Goal: Task Accomplishment & Management: Manage account settings

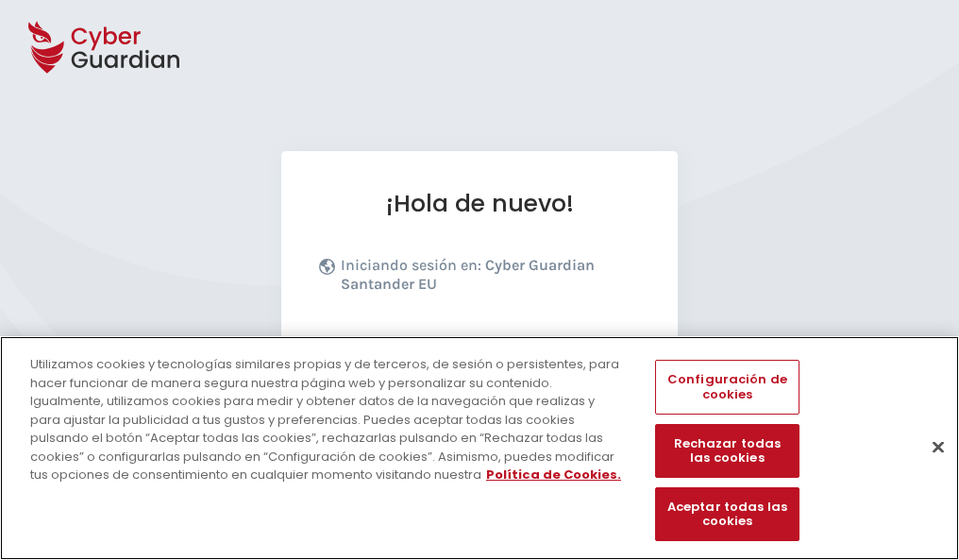
scroll to position [231, 0]
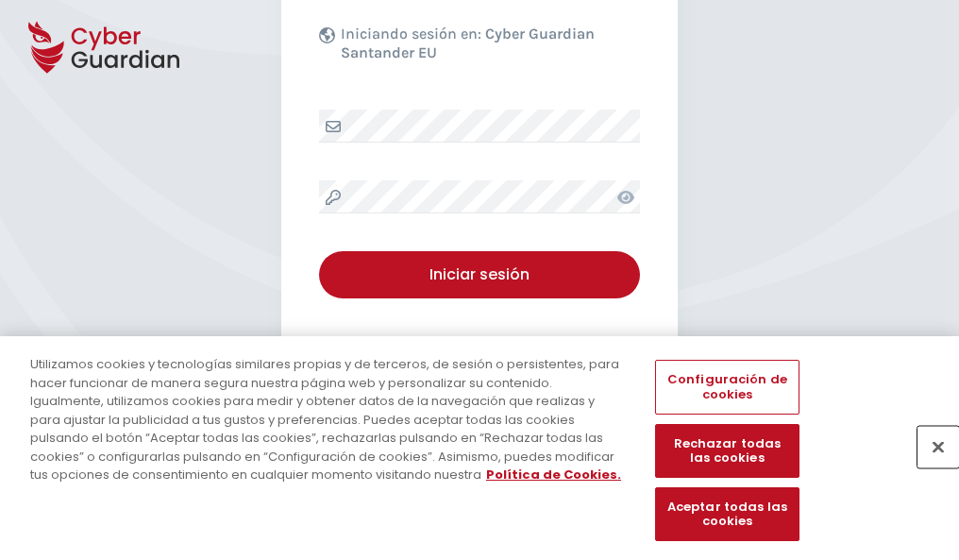
click at [928, 466] on button "Cerrar" at bounding box center [938, 447] width 42 height 42
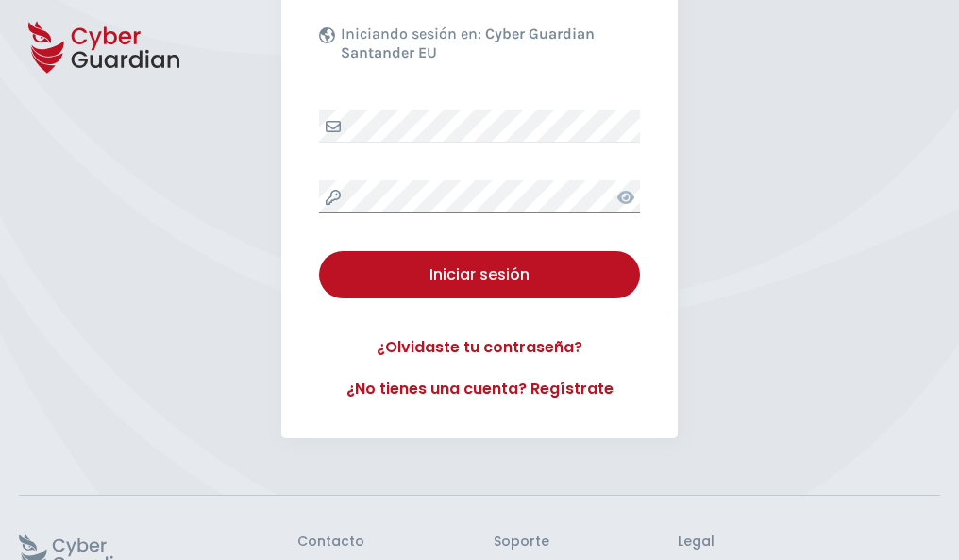
scroll to position [367, 0]
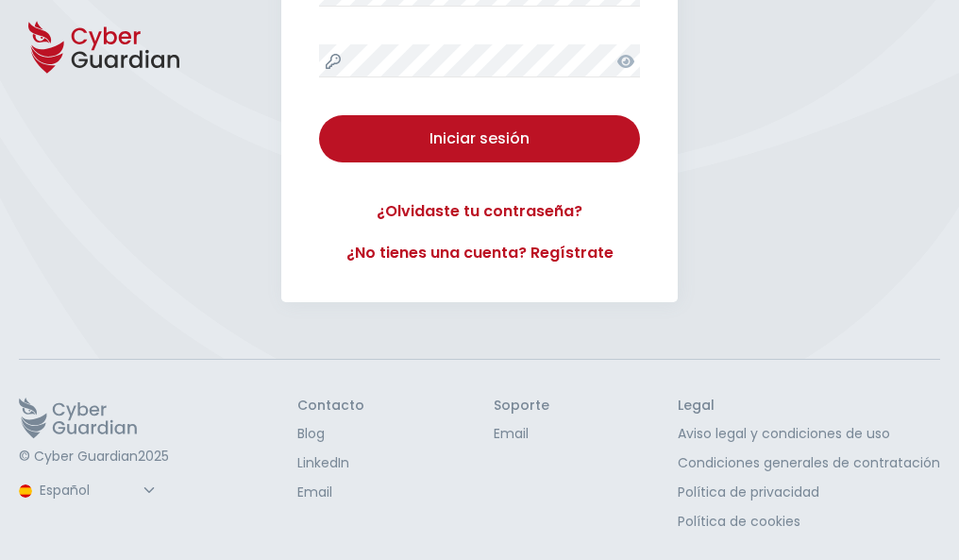
click at [319, 115] on button "Iniciar sesión" at bounding box center [479, 138] width 321 height 47
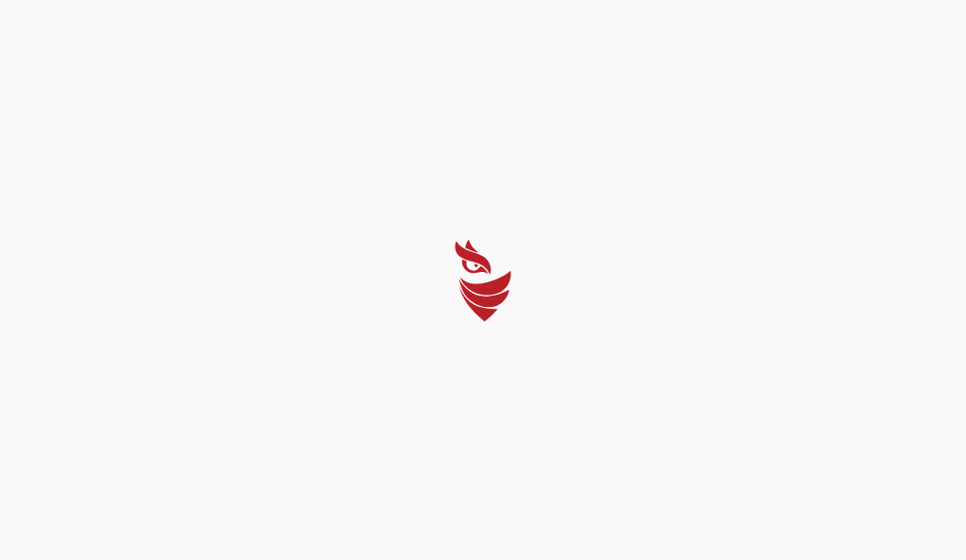
select select "Português (BR)"
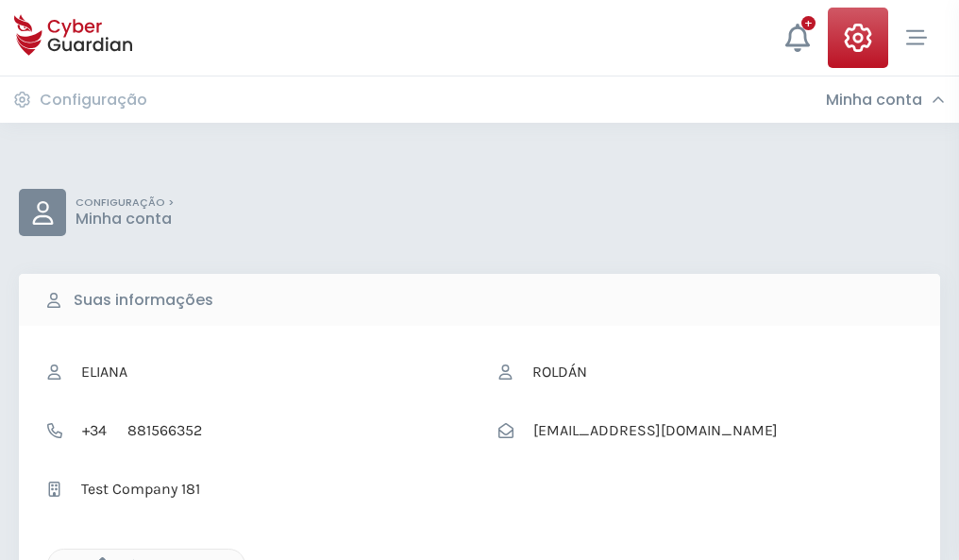
click at [97, 558] on icon "button" at bounding box center [98, 565] width 16 height 16
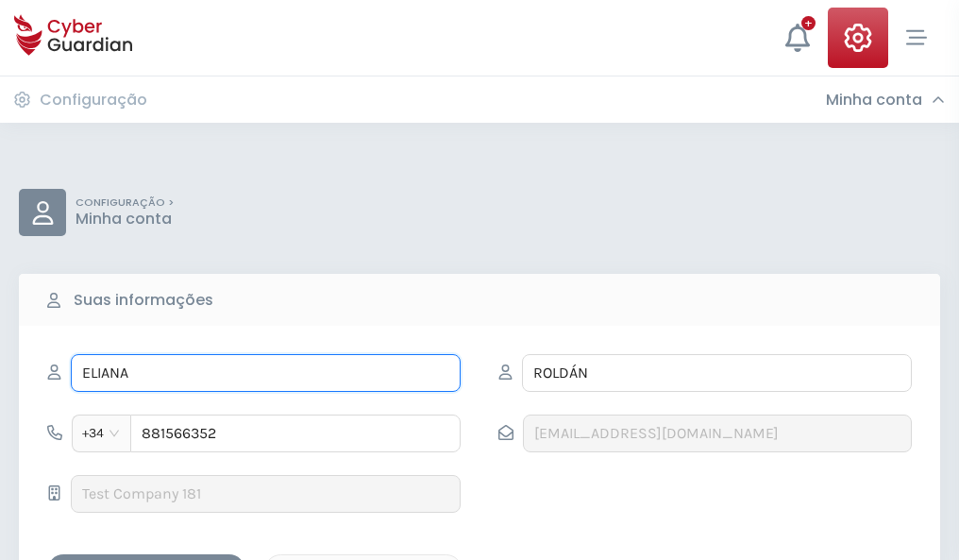
click at [265, 373] on input "ELIANA" at bounding box center [266, 373] width 390 height 38
type input "E"
type input "Manu"
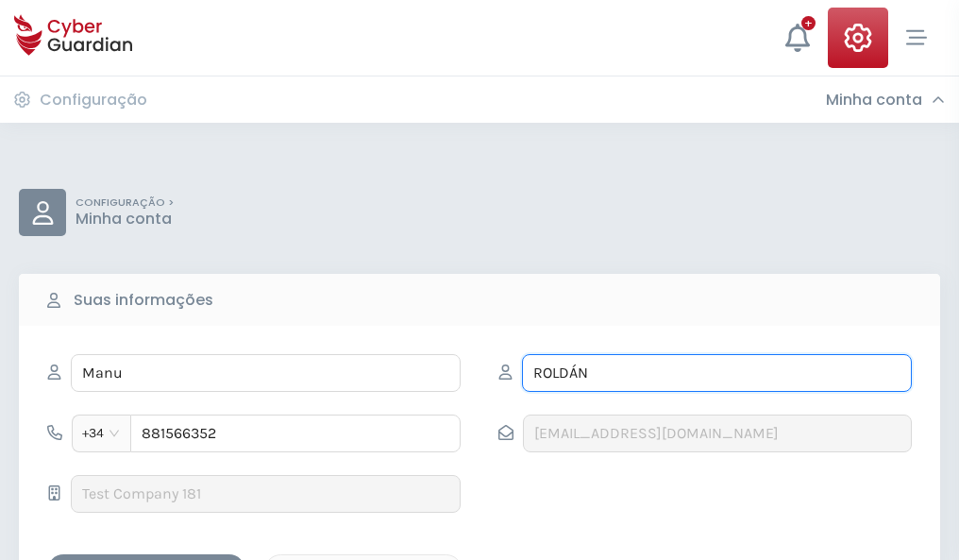
click at [716, 373] on input "ROLDÁN" at bounding box center [717, 373] width 390 height 38
type input "R"
type input "Gabaldón"
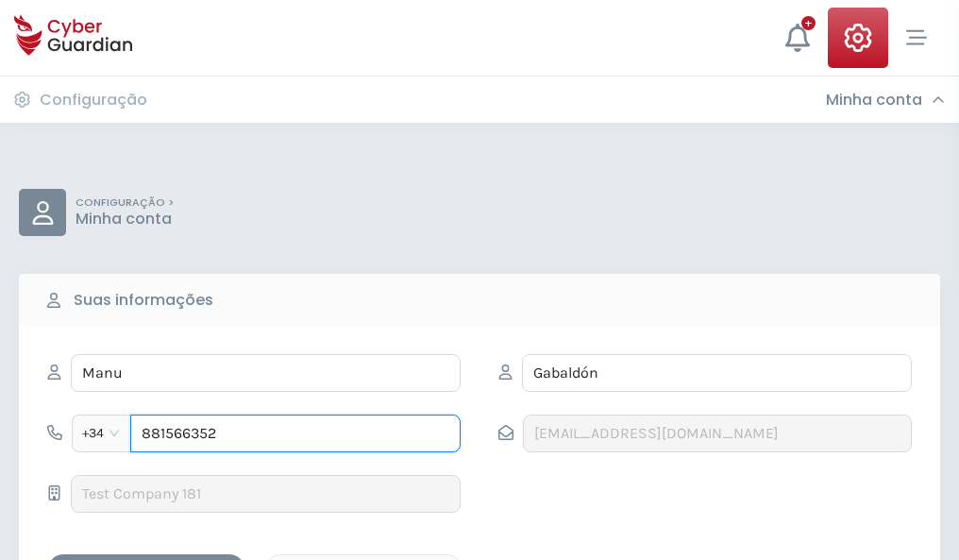
click at [295, 433] on input "881566352" at bounding box center [295, 433] width 330 height 38
type input "8"
type input "807502484"
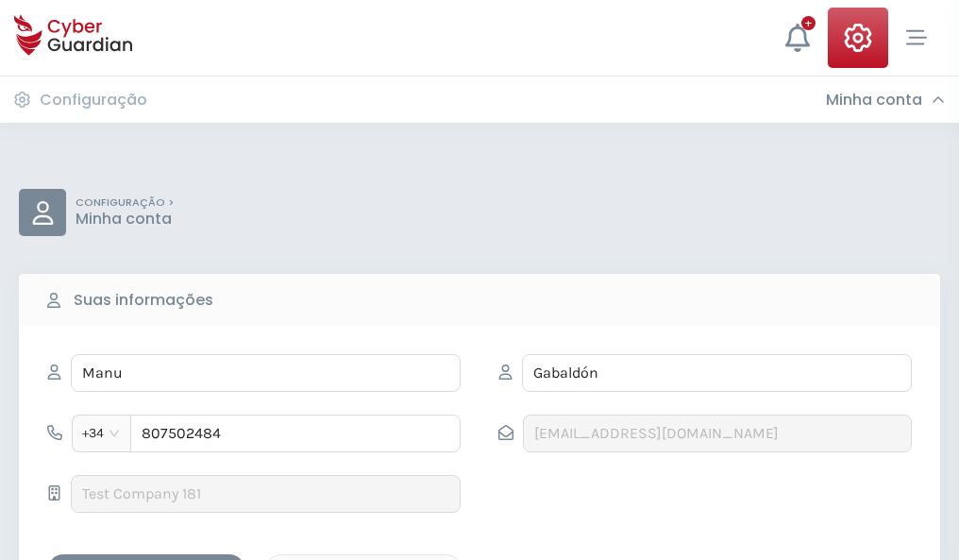
click at [146, 559] on div "Salvar alterações" at bounding box center [146, 571] width 170 height 24
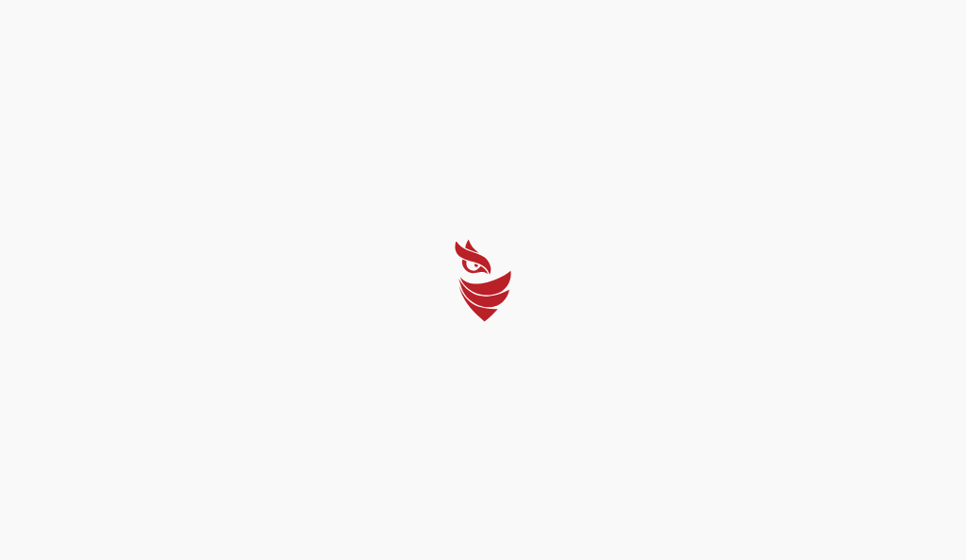
select select "Português (BR)"
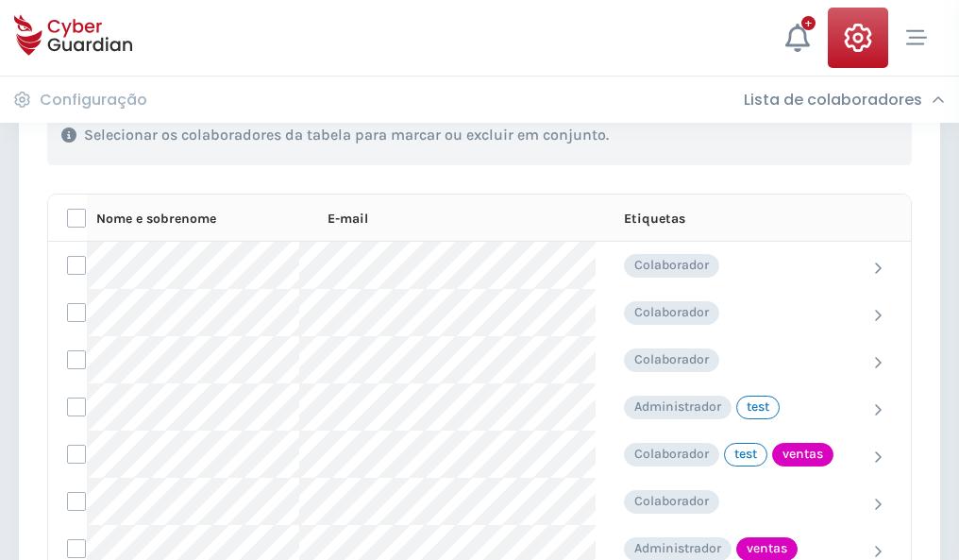
scroll to position [855, 0]
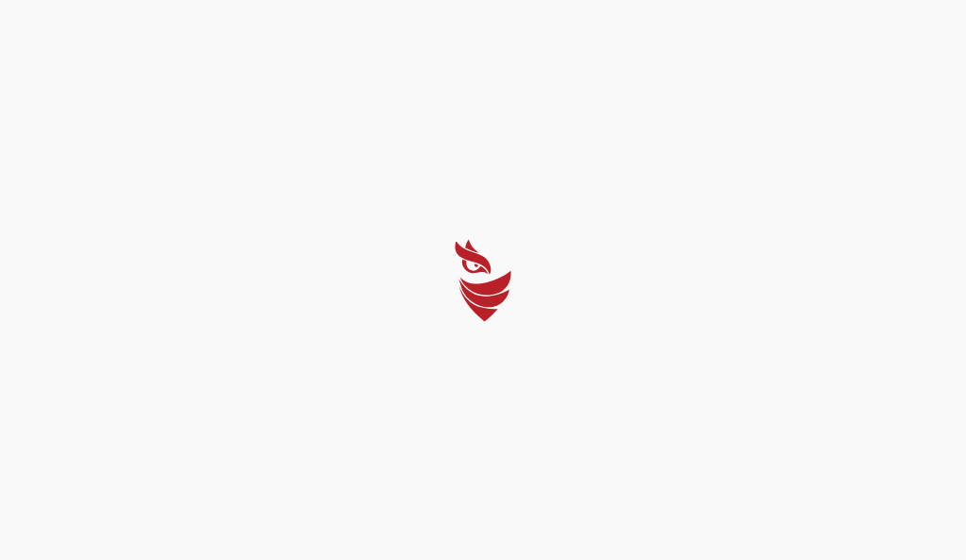
select select "Português (BR)"
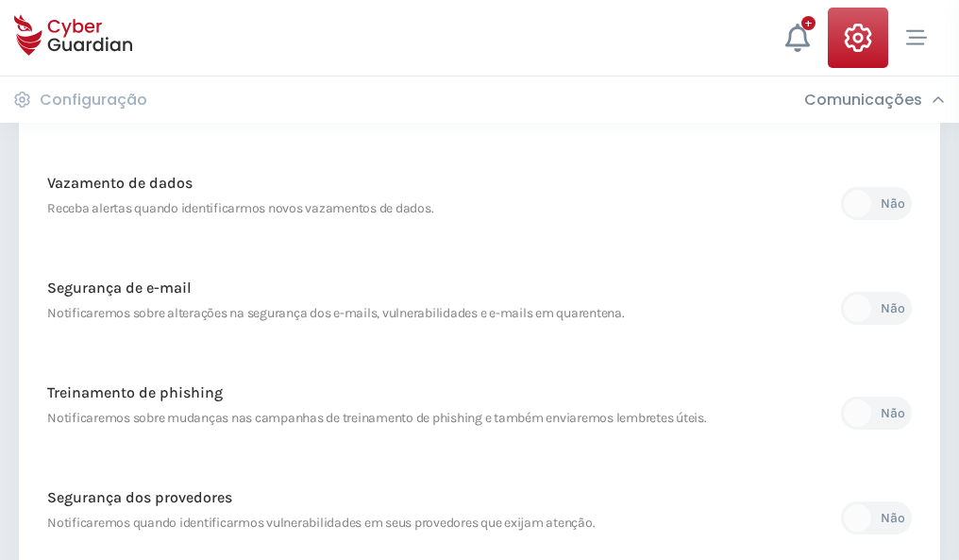
scroll to position [994, 0]
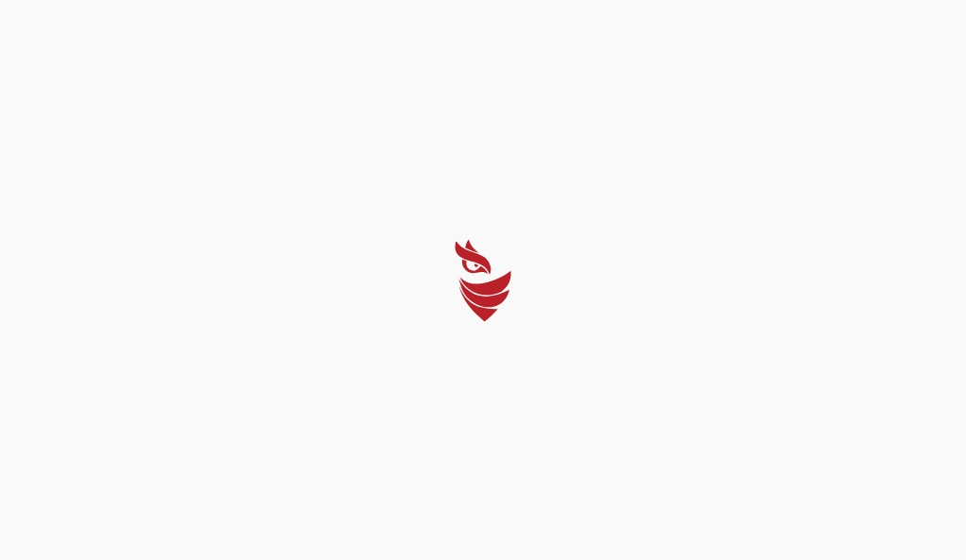
select select "Português (BR)"
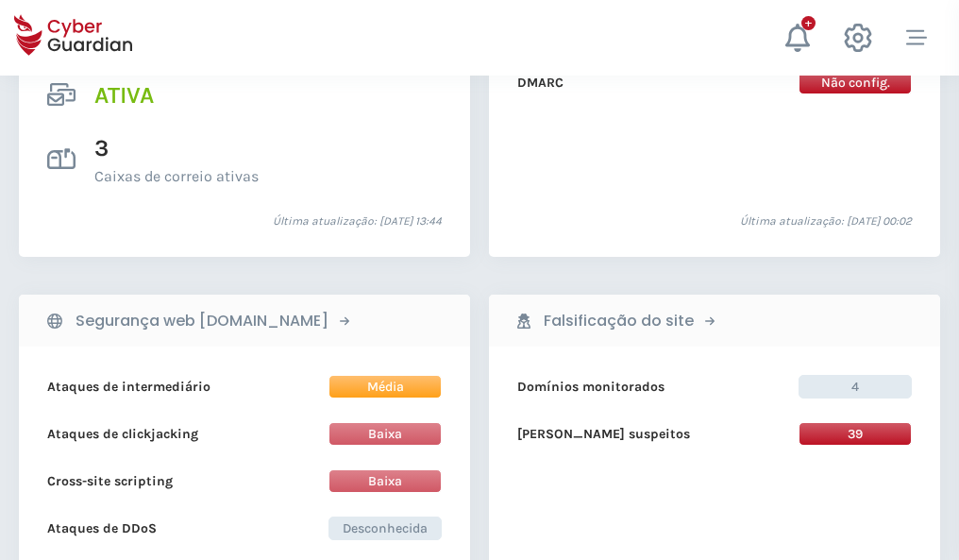
scroll to position [1917, 0]
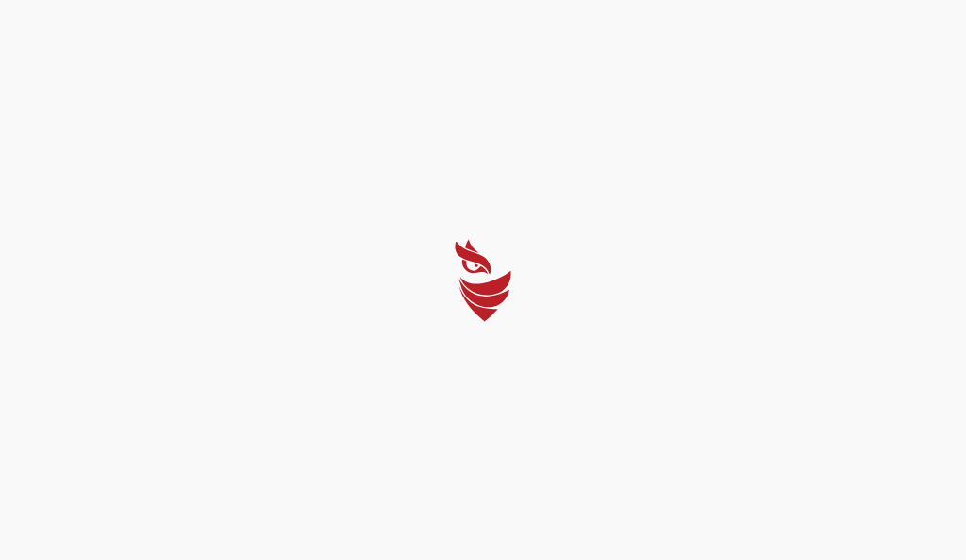
select select "Português (BR)"
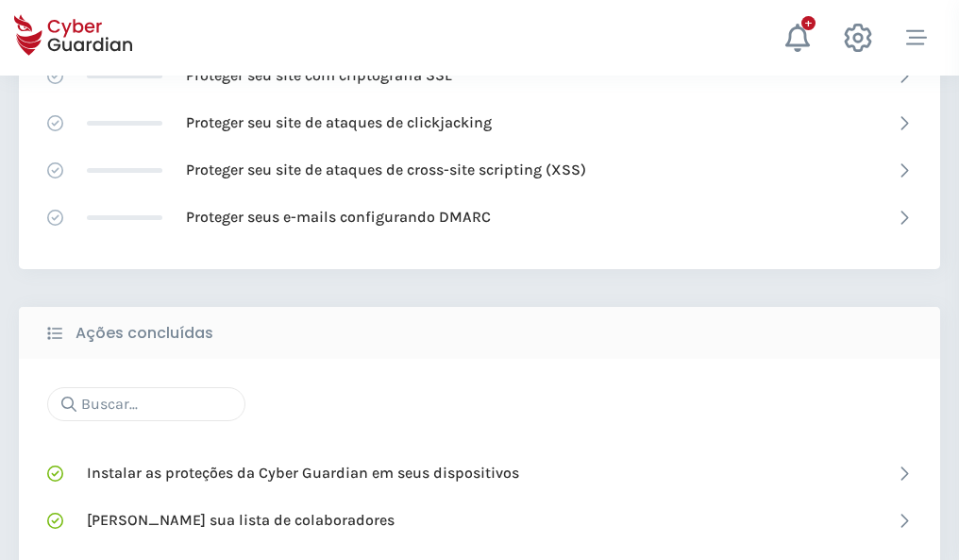
scroll to position [1257, 0]
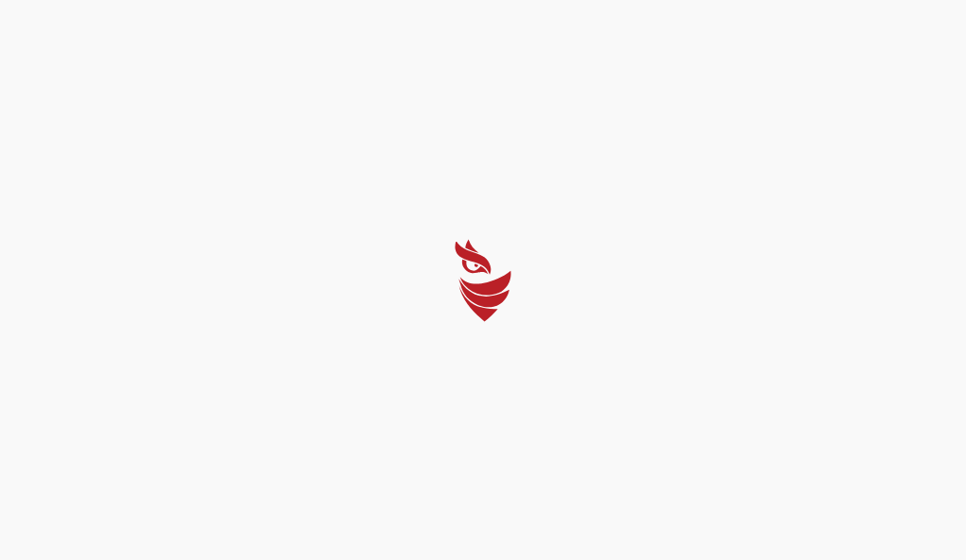
select select "Português (BR)"
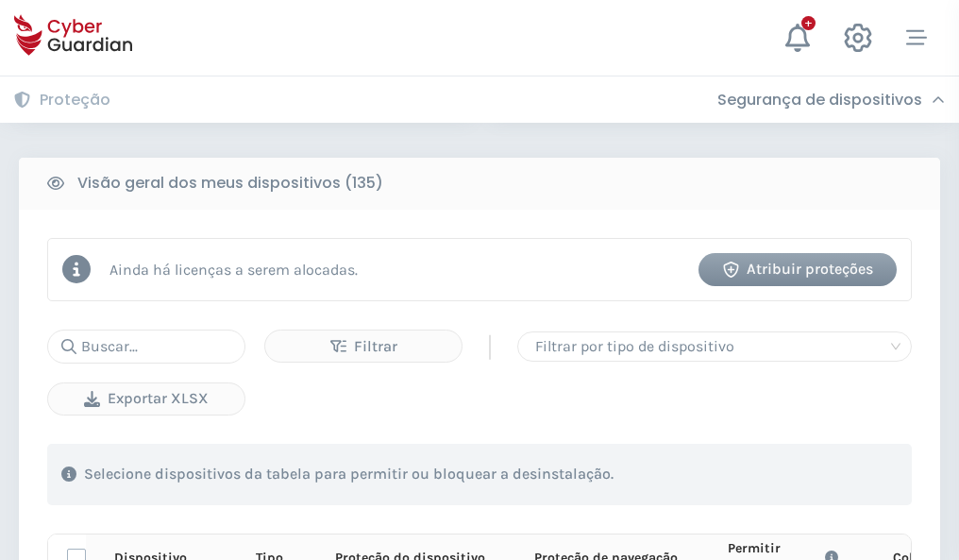
scroll to position [1667, 0]
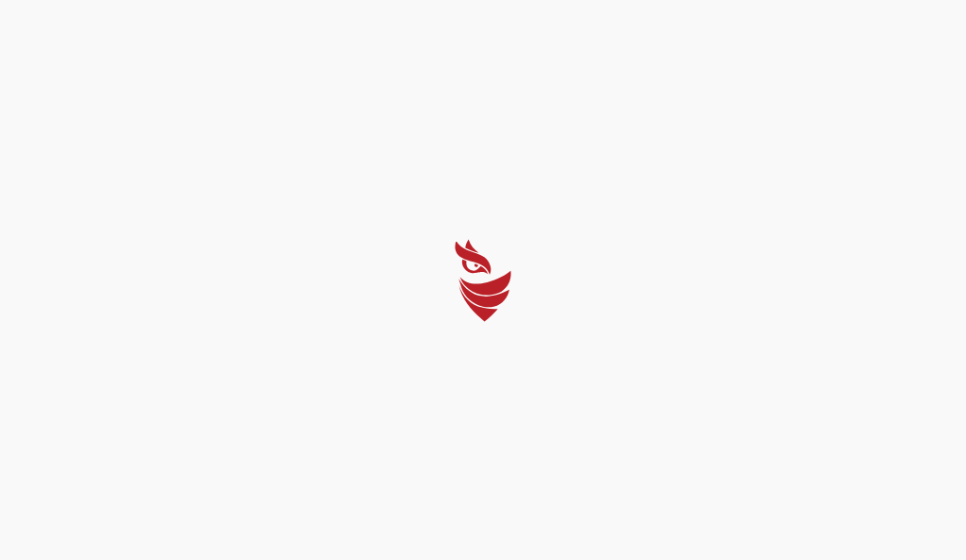
select select "Português (BR)"
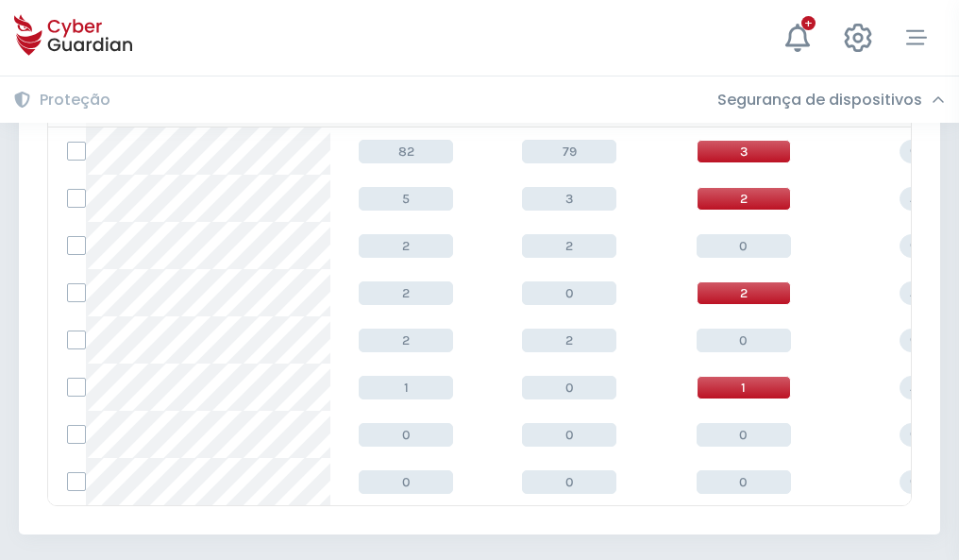
scroll to position [876, 0]
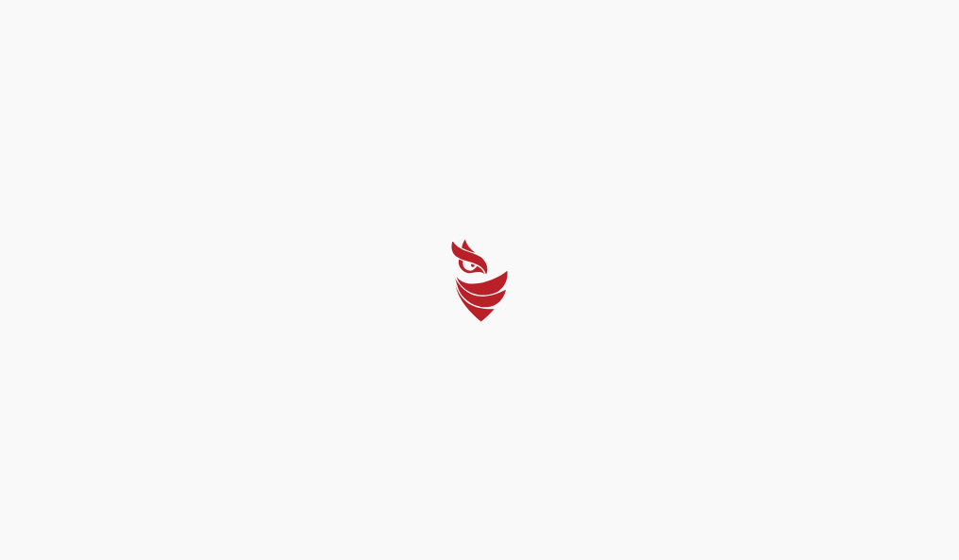
select select "Português (BR)"
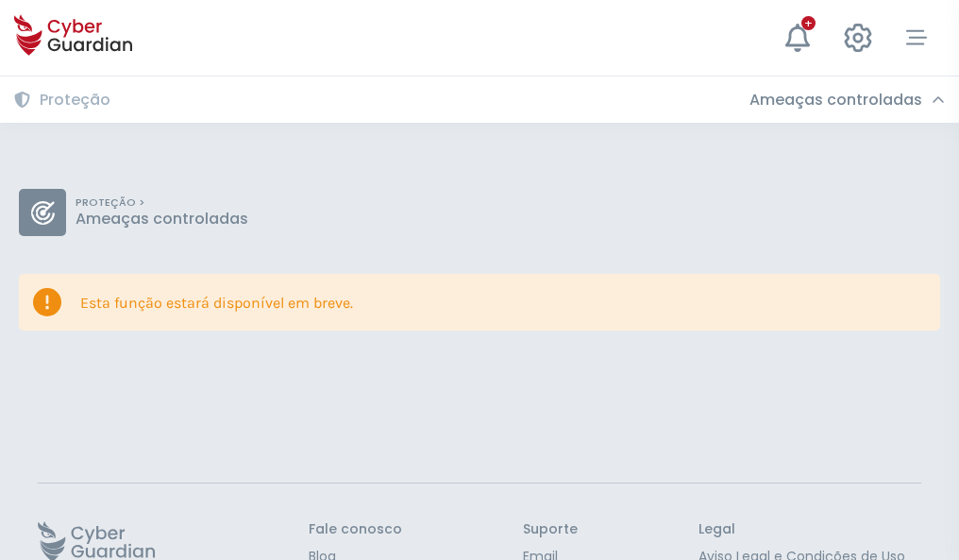
scroll to position [123, 0]
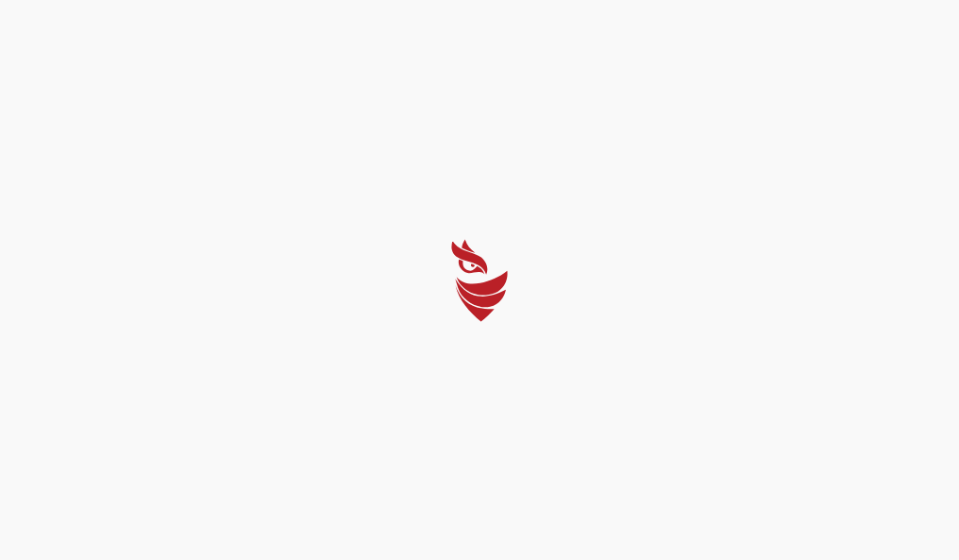
select select "Português (BR)"
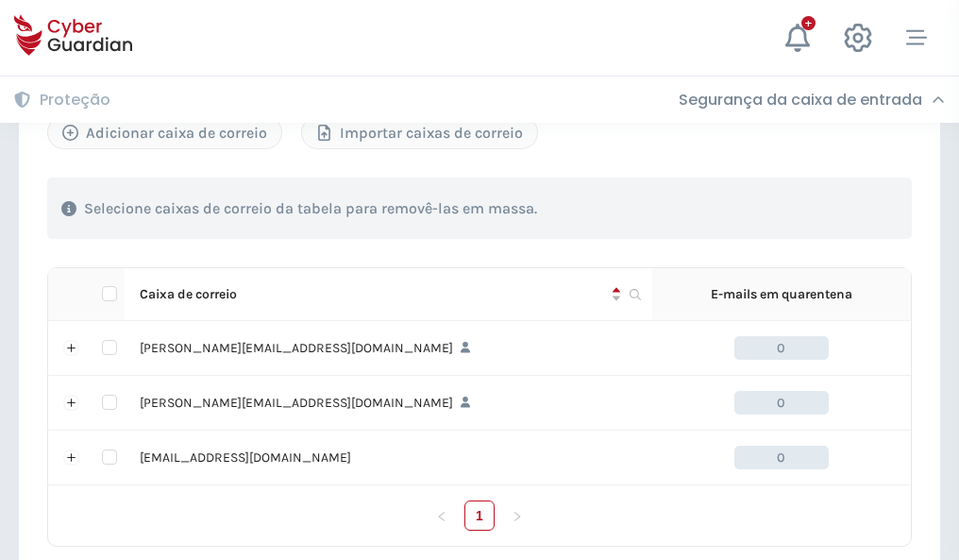
scroll to position [875, 0]
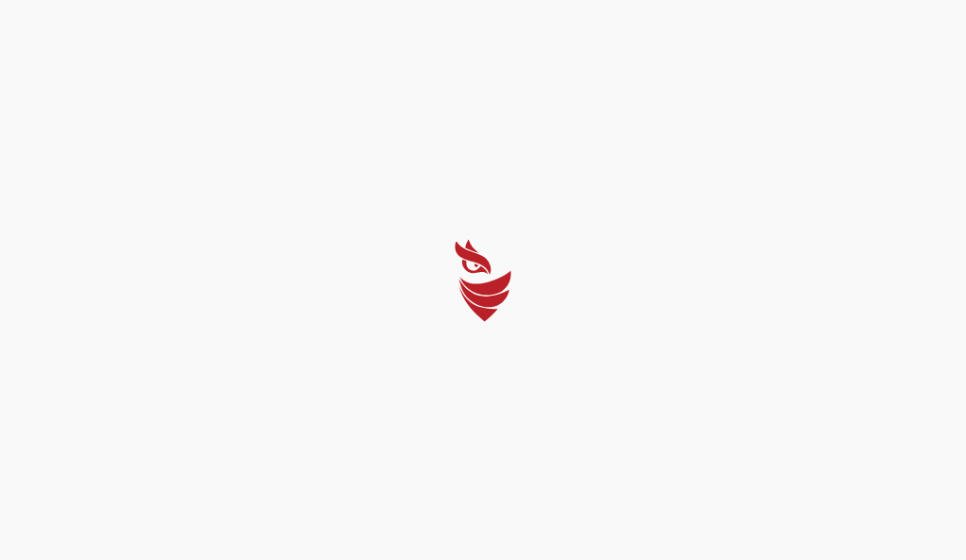
select select "Português (BR)"
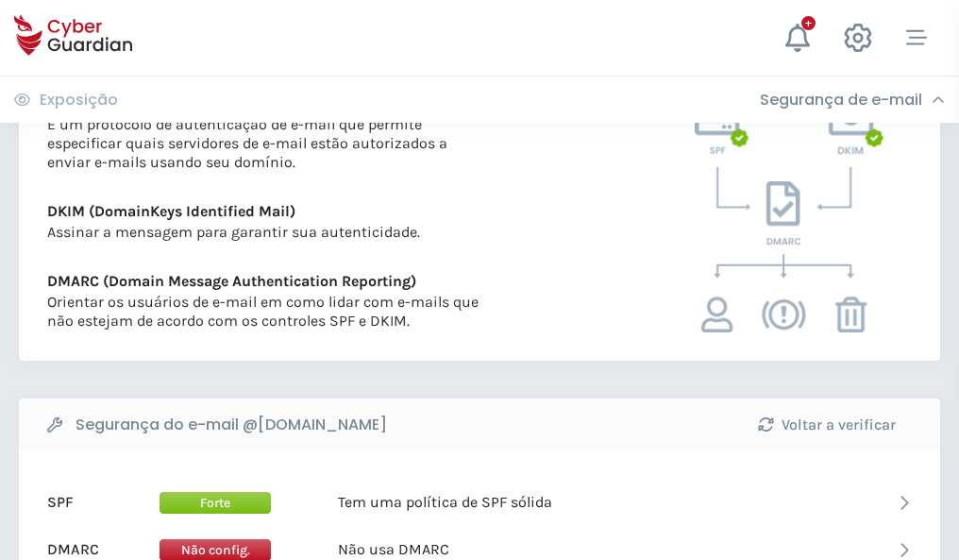
scroll to position [1018, 0]
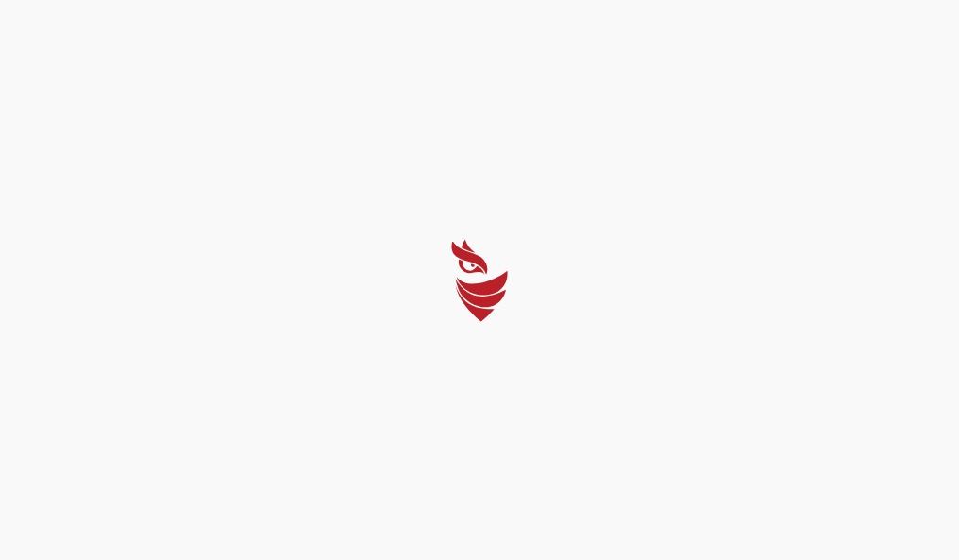
select select "Português (BR)"
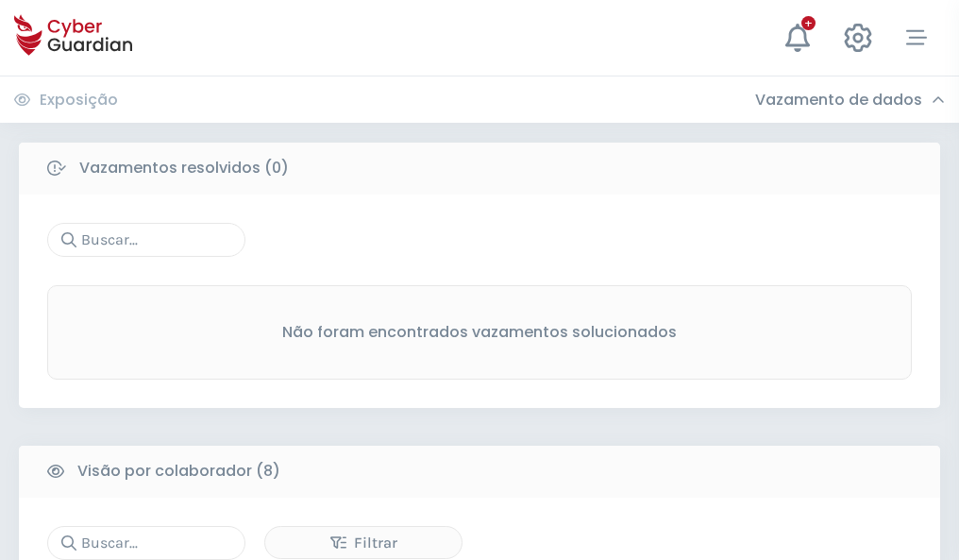
scroll to position [1608, 0]
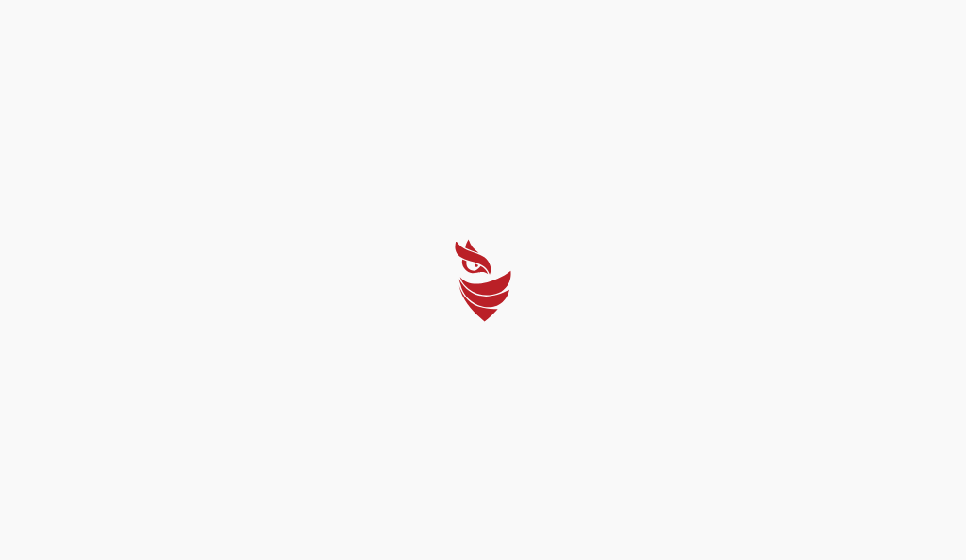
select select "Português (BR)"
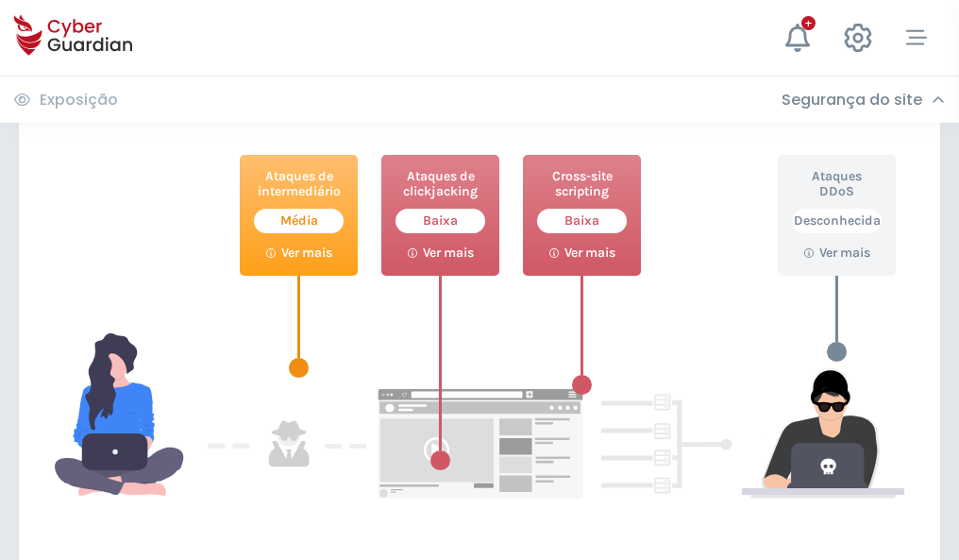
scroll to position [1028, 0]
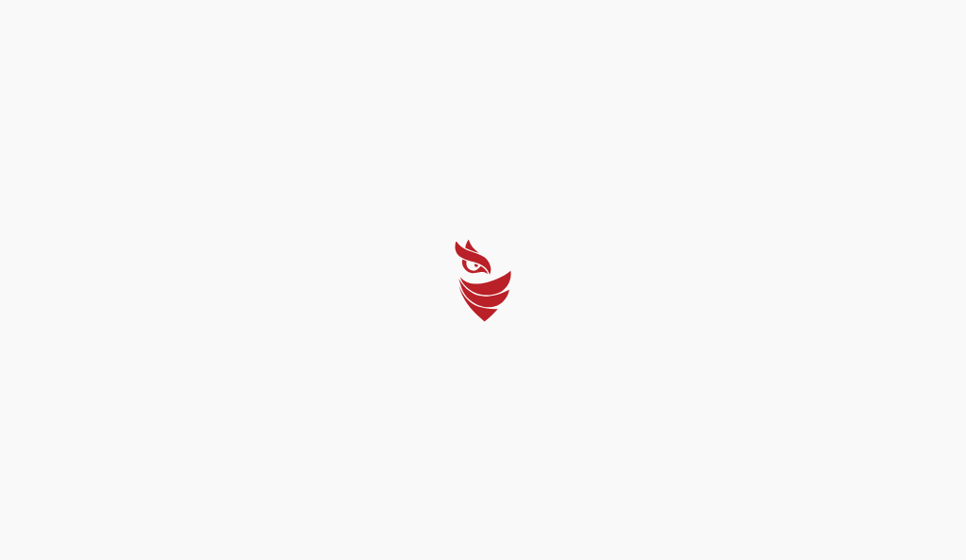
select select "Português (BR)"
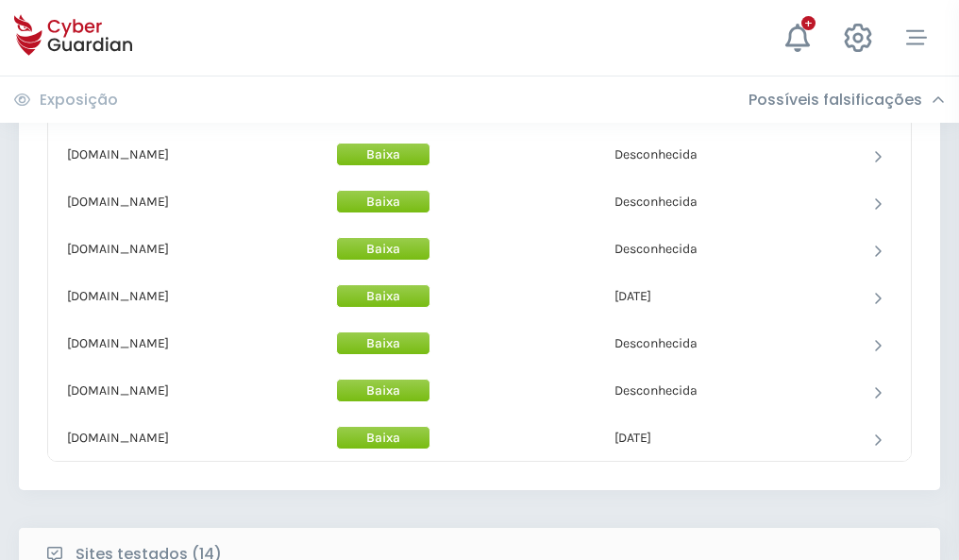
scroll to position [1840, 0]
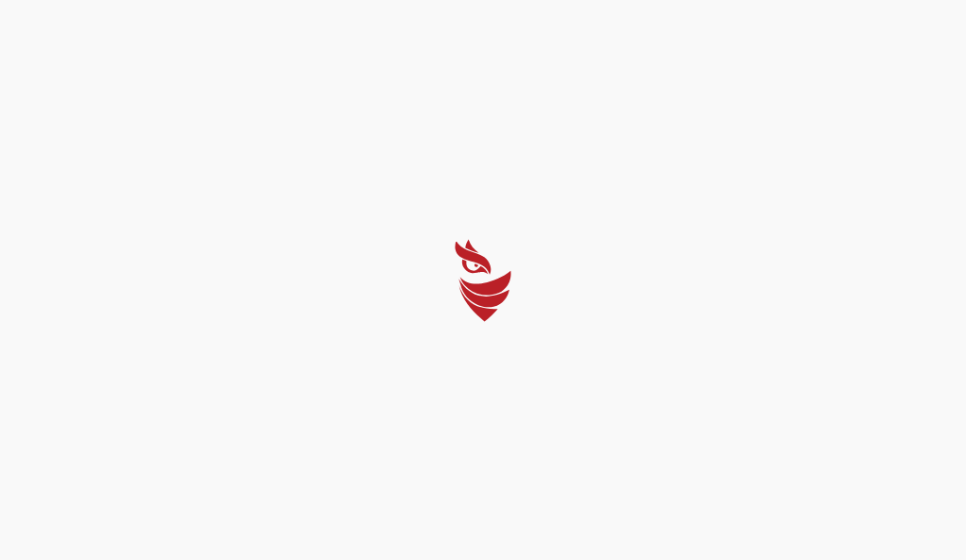
select select "Português (BR)"
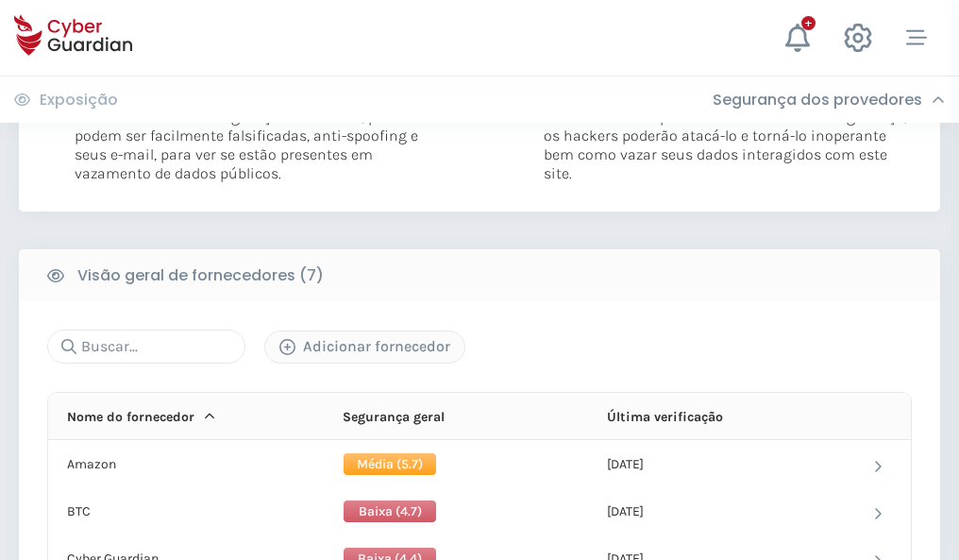
scroll to position [1245, 0]
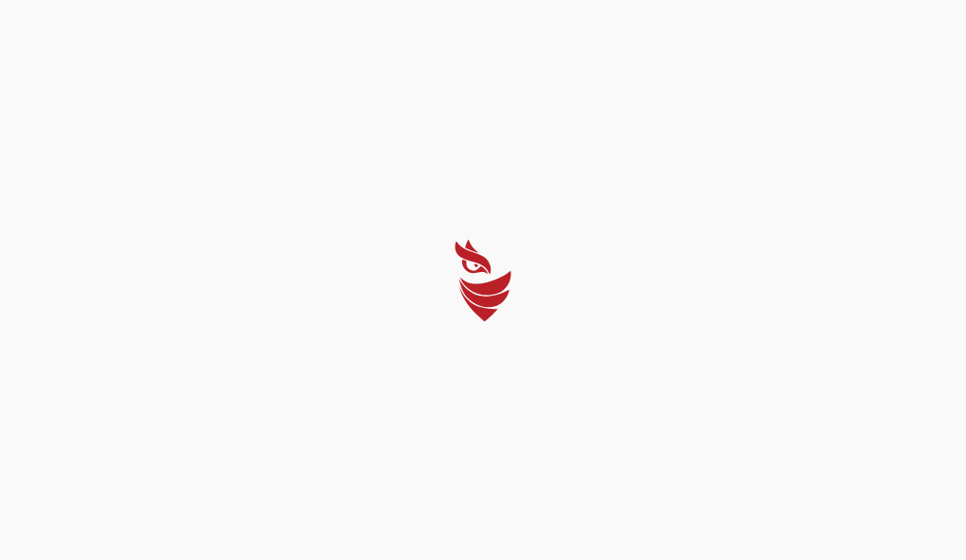
select select "Português (BR)"
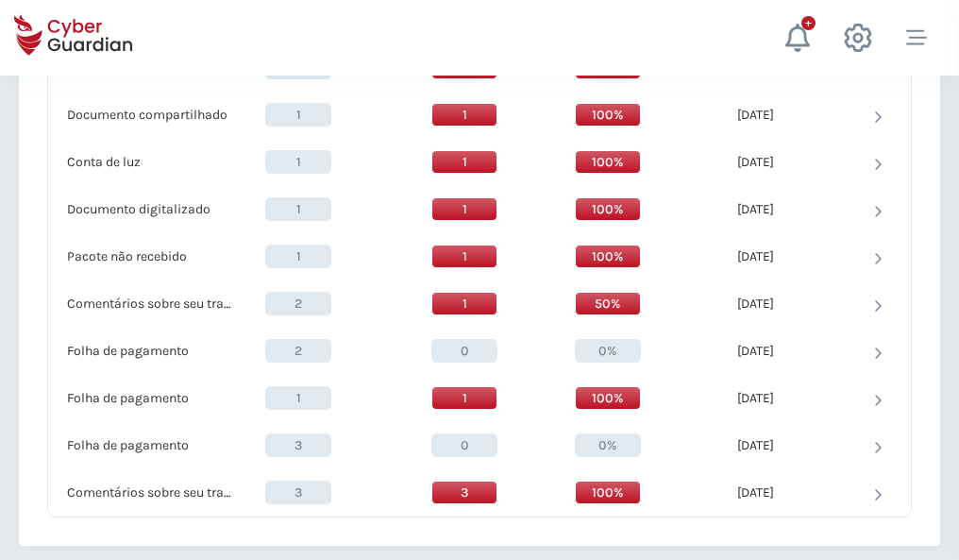
scroll to position [1956, 0]
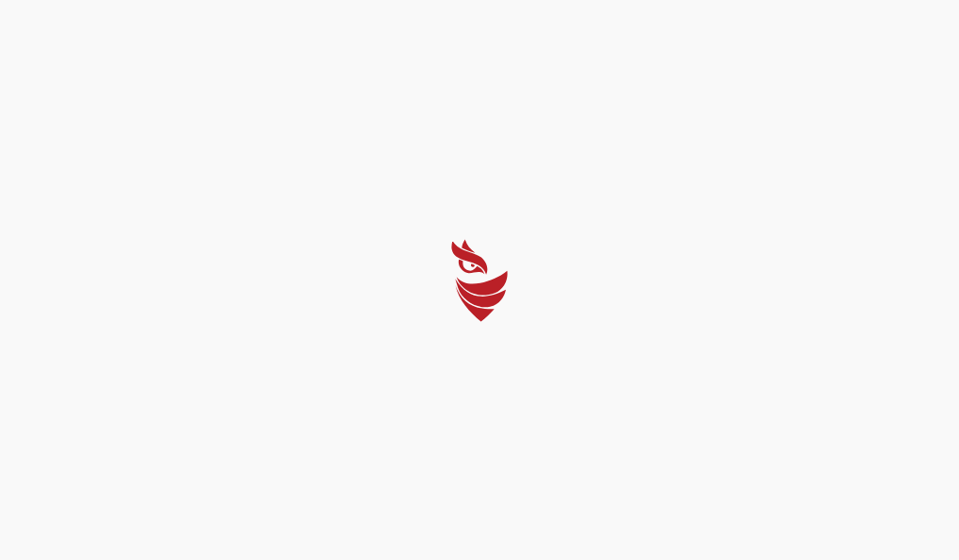
select select "Português (BR)"
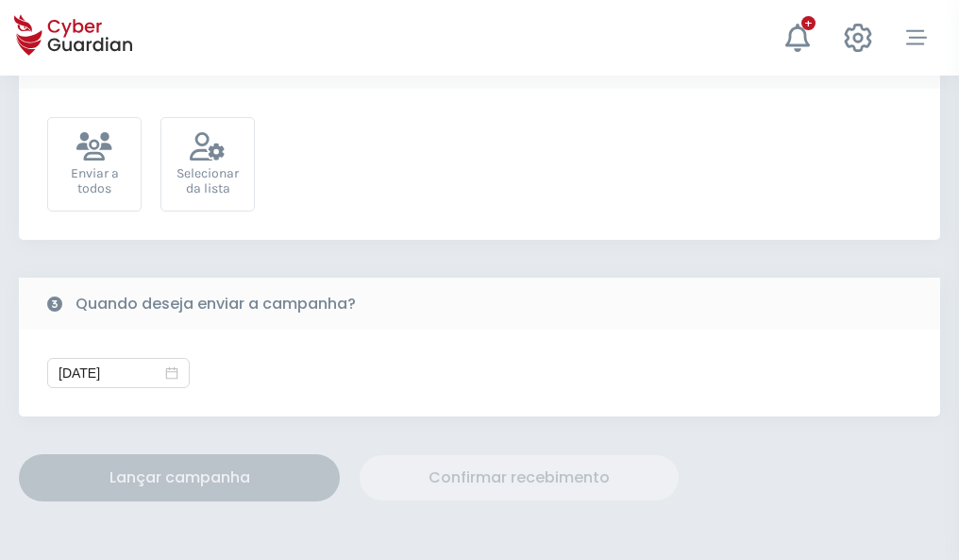
scroll to position [691, 0]
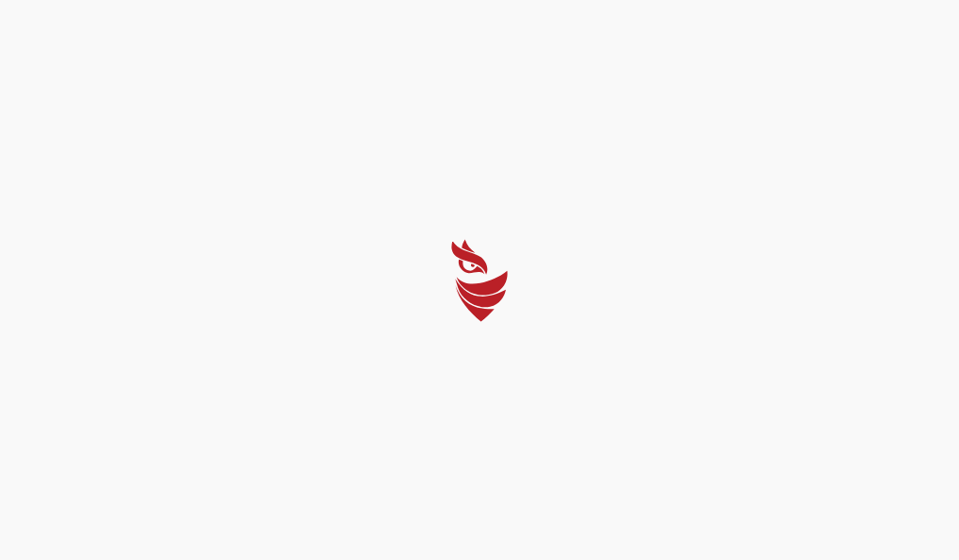
select select "Português (BR)"
